Goal: Register for event/course

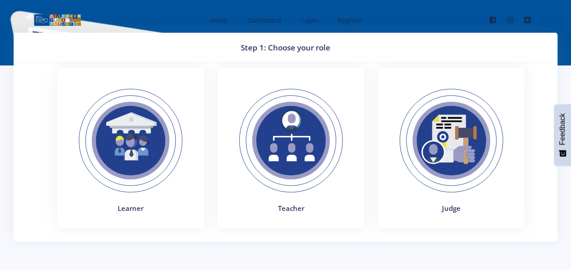
click at [460, 172] on img at bounding box center [451, 140] width 125 height 125
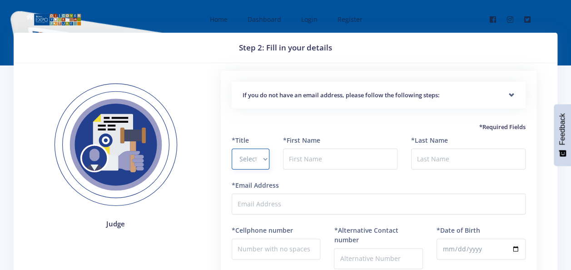
click at [263, 159] on select "Select Title Prof Dr Mr Mrs Ms [PERSON_NAME]" at bounding box center [251, 158] width 38 height 21
select select "Mrs"
click at [232, 148] on select "Select Title Prof Dr Mr Mrs Ms [PERSON_NAME]" at bounding box center [251, 158] width 38 height 21
click at [262, 225] on label "*Cellphone number" at bounding box center [262, 230] width 61 height 10
click at [262, 238] on input "*Cellphone number" at bounding box center [276, 248] width 89 height 21
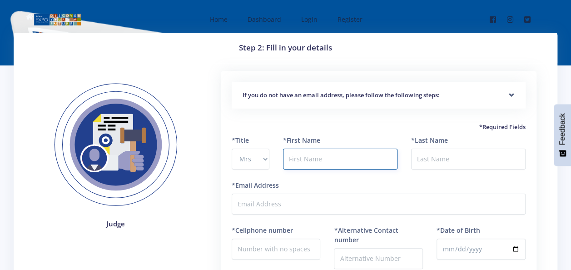
click at [325, 159] on input "text" at bounding box center [340, 158] width 114 height 21
type input "Sbongile"
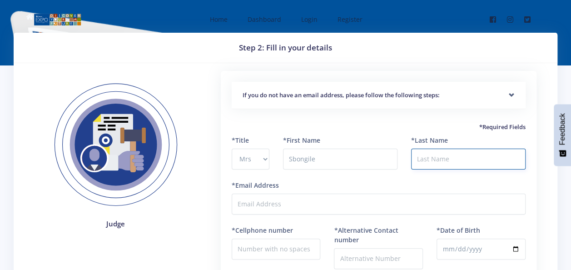
click at [427, 159] on input "*Last Name" at bounding box center [468, 158] width 114 height 21
type input "m"
type input "Mpanza"
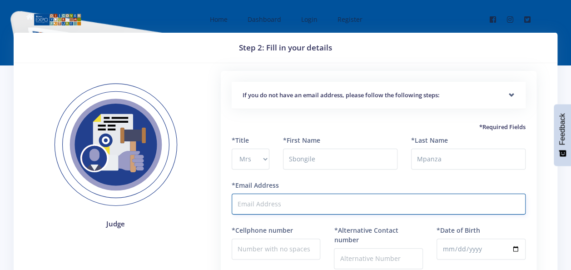
click at [389, 193] on input "*Email Address" at bounding box center [379, 203] width 294 height 21
type input "[EMAIL_ADDRESS][DOMAIN_NAME]"
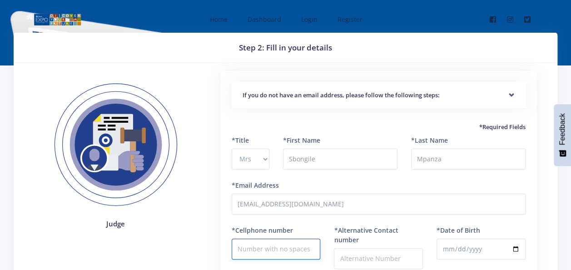
click at [303, 252] on input "*Cellphone number" at bounding box center [276, 248] width 89 height 21
click at [193, 238] on div "Judge" at bounding box center [115, 229] width 175 height 317
click at [245, 246] on input "*Cellphone number" at bounding box center [276, 248] width 89 height 21
type input "0798871141"
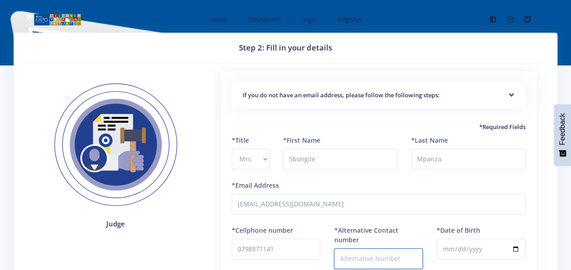
click at [341, 262] on input "*Alternative Contact number" at bounding box center [378, 258] width 89 height 21
type input "071672633"
click at [353, 260] on input "071672633" at bounding box center [378, 258] width 89 height 21
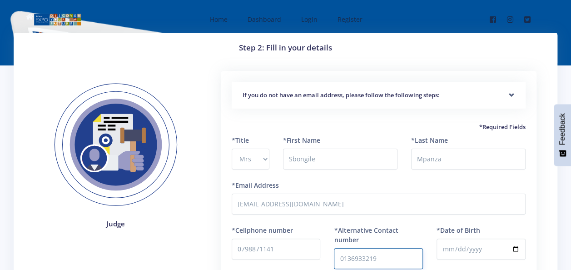
type input "0136933219"
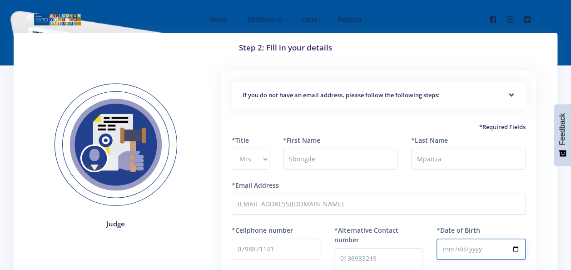
click at [459, 249] on input "*Date of Birth" at bounding box center [480, 248] width 89 height 21
click at [513, 247] on input "*Date of Birth" at bounding box center [480, 248] width 89 height 21
type input "[DATE]"
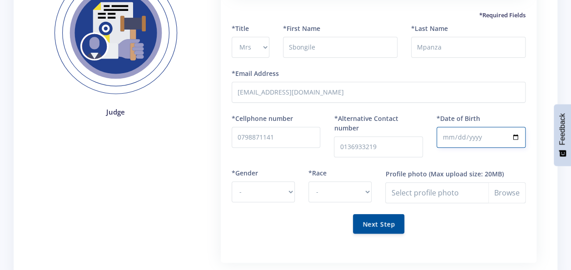
scroll to position [127, 0]
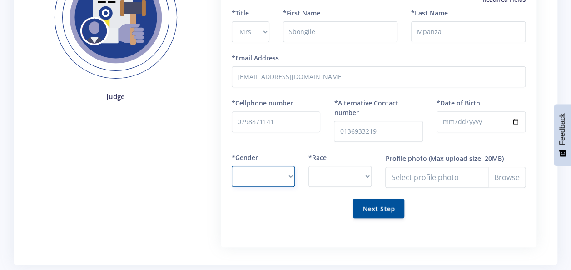
click at [287, 175] on select "- [DEMOGRAPHIC_DATA] [DEMOGRAPHIC_DATA]" at bounding box center [263, 176] width 63 height 21
select select "F"
click at [232, 166] on select "- [DEMOGRAPHIC_DATA] [DEMOGRAPHIC_DATA]" at bounding box center [263, 176] width 63 height 21
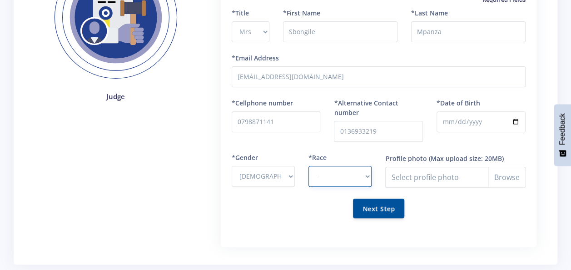
click at [369, 176] on select "- [DEMOGRAPHIC_DATA] Coloured Indian White Other" at bounding box center [339, 176] width 63 height 21
select select "[DEMOGRAPHIC_DATA]"
click at [308, 166] on select "- [DEMOGRAPHIC_DATA] Coloured Indian White Other" at bounding box center [339, 176] width 63 height 21
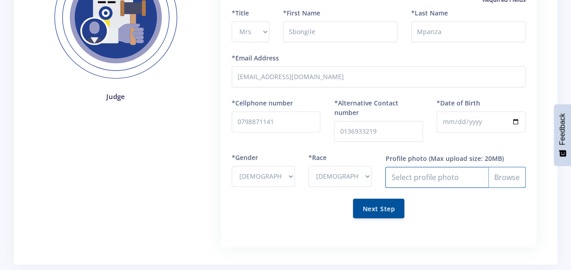
click at [415, 174] on input "Profile photo" at bounding box center [455, 177] width 140 height 21
click at [510, 167] on input "Profile photo" at bounding box center [455, 177] width 140 height 21
type input "C:\fakepath\20201014_094145.jpg"
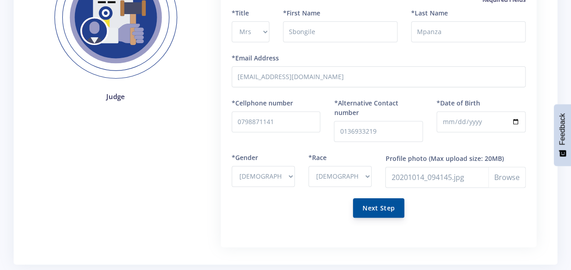
click at [366, 205] on button "Next Step" at bounding box center [378, 208] width 51 height 20
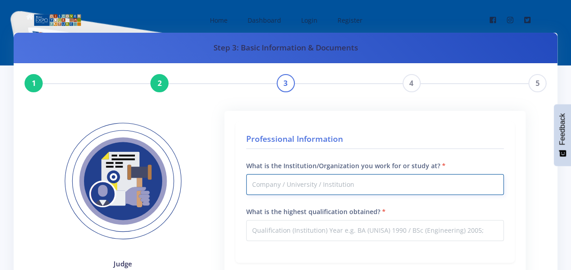
click at [353, 189] on input "What is the Institution/Organization you work for or study at?" at bounding box center [374, 184] width 257 height 21
type input "Eskom"
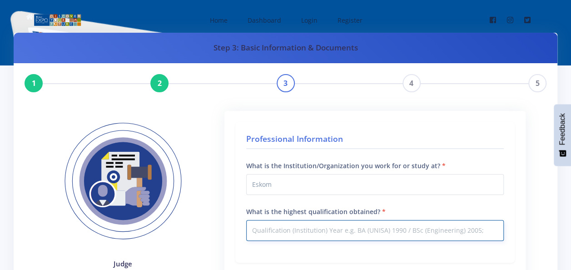
click at [345, 231] on input "What is the highest qualification obtained?" at bounding box center [374, 230] width 257 height 21
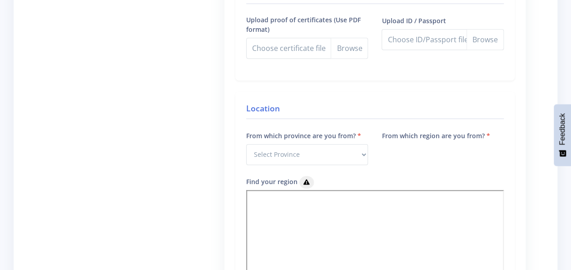
scroll to position [315, 0]
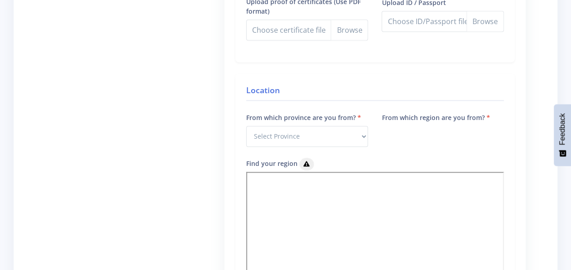
type input "B-tech in electrical"
click at [362, 133] on select "Select Province Western Cape Eastern Cape Northern Cape North West Free State" at bounding box center [307, 136] width 122 height 21
select select "9"
click at [246, 126] on select "Select Province Western Cape Eastern Cape Northern Cape North West Free State" at bounding box center [307, 136] width 122 height 21
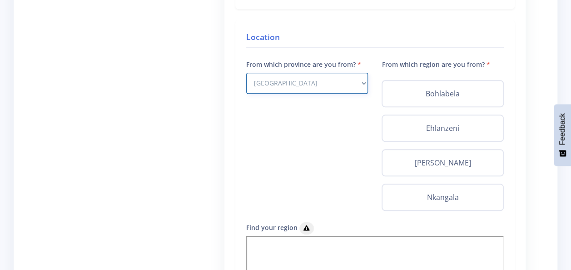
scroll to position [369, 0]
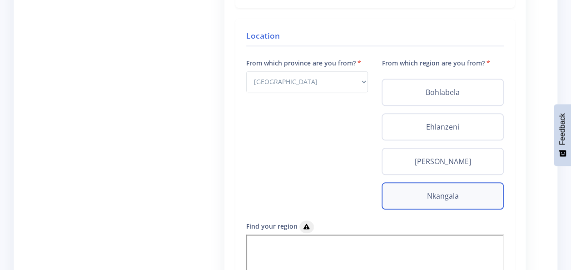
click at [472, 199] on label "Nkangala" at bounding box center [443, 195] width 106 height 11
click at [395, 196] on input "Nkangala" at bounding box center [393, 193] width 6 height 6
radio input "true"
click at [472, 199] on label "Nkangala" at bounding box center [443, 195] width 106 height 11
click at [395, 196] on input "Nkangala" at bounding box center [393, 193] width 6 height 6
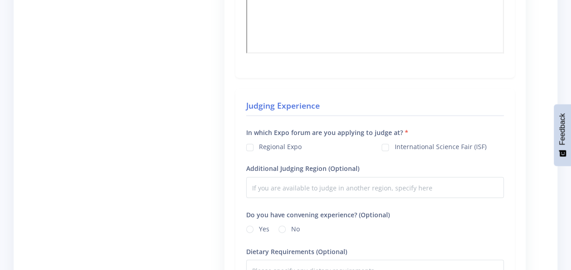
scroll to position [678, 0]
click at [259, 147] on label "Regional Expo" at bounding box center [280, 144] width 43 height 7
click at [259, 146] on input "Regional Expo" at bounding box center [262, 143] width 6 height 6
checkbox input "true"
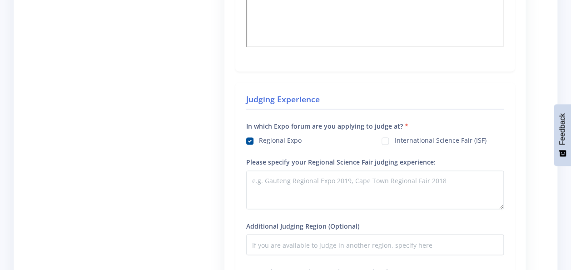
scroll to position [684, 0]
